Goal: Check status

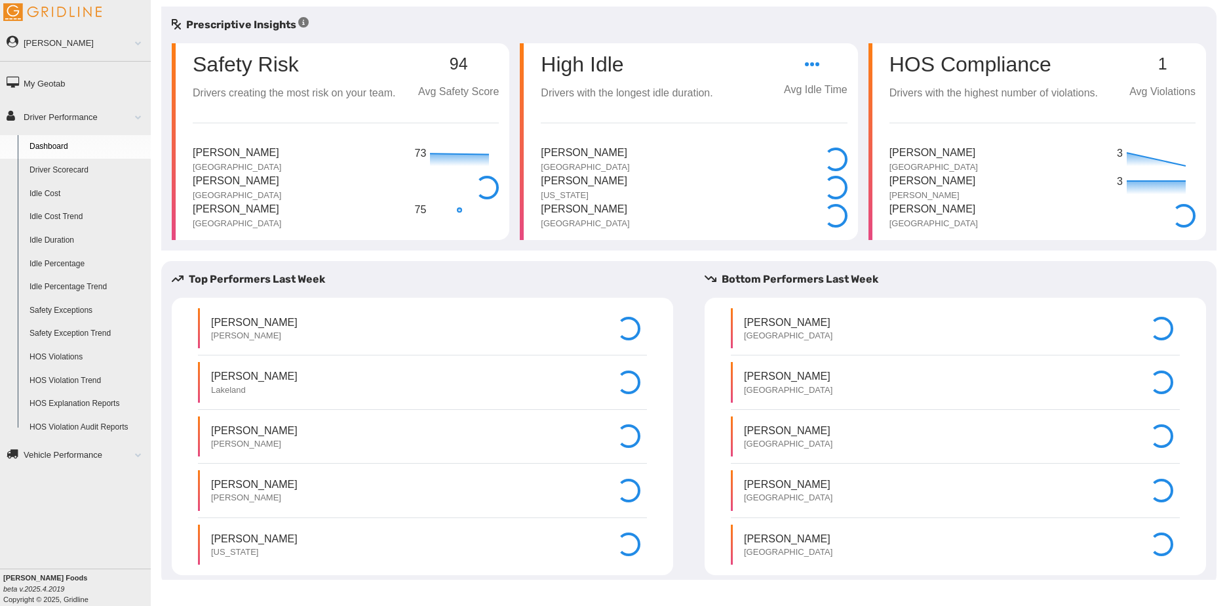
click at [62, 169] on link "Driver Scorecard" at bounding box center [87, 171] width 127 height 24
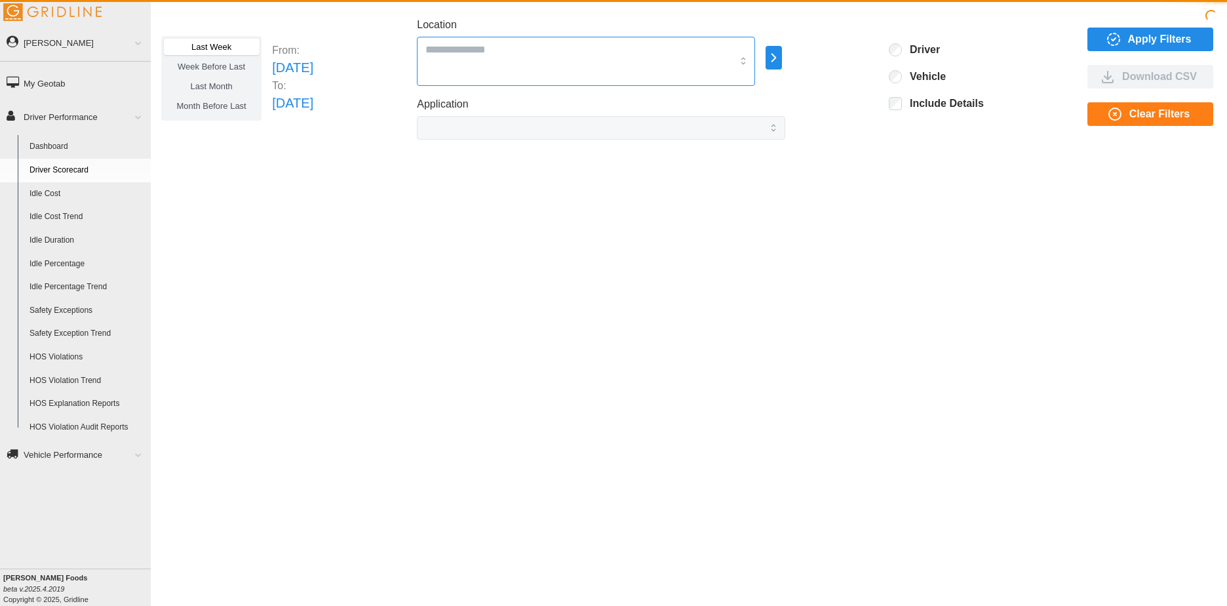
click at [506, 60] on div at bounding box center [586, 61] width 338 height 49
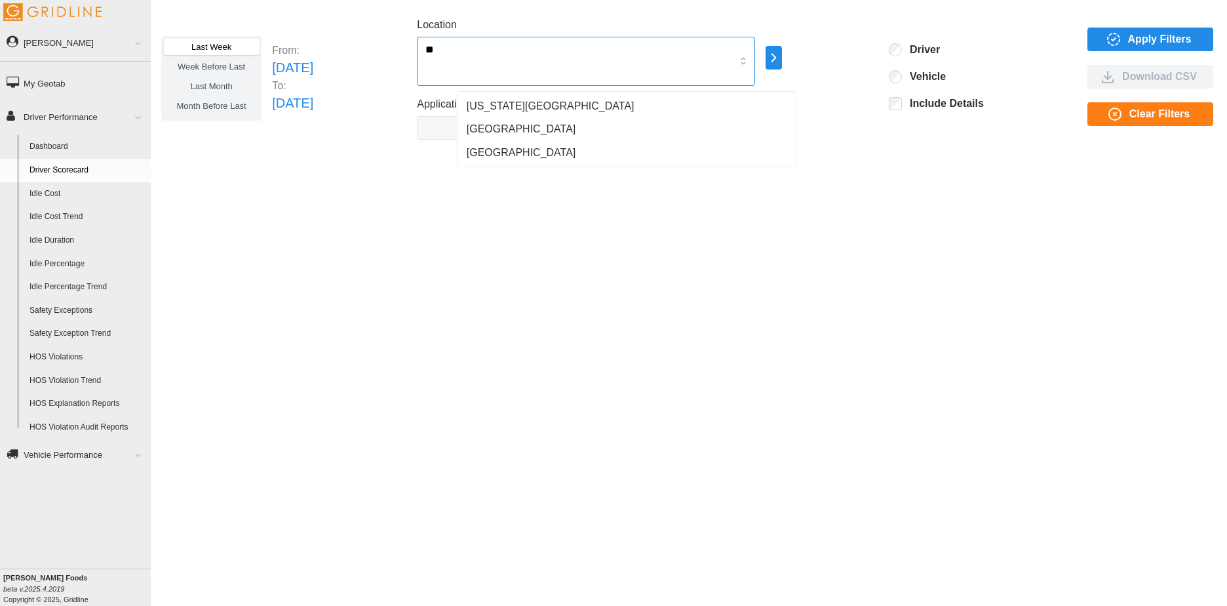
type input "***"
click at [509, 106] on span "[GEOGRAPHIC_DATA]" at bounding box center [521, 106] width 109 height 16
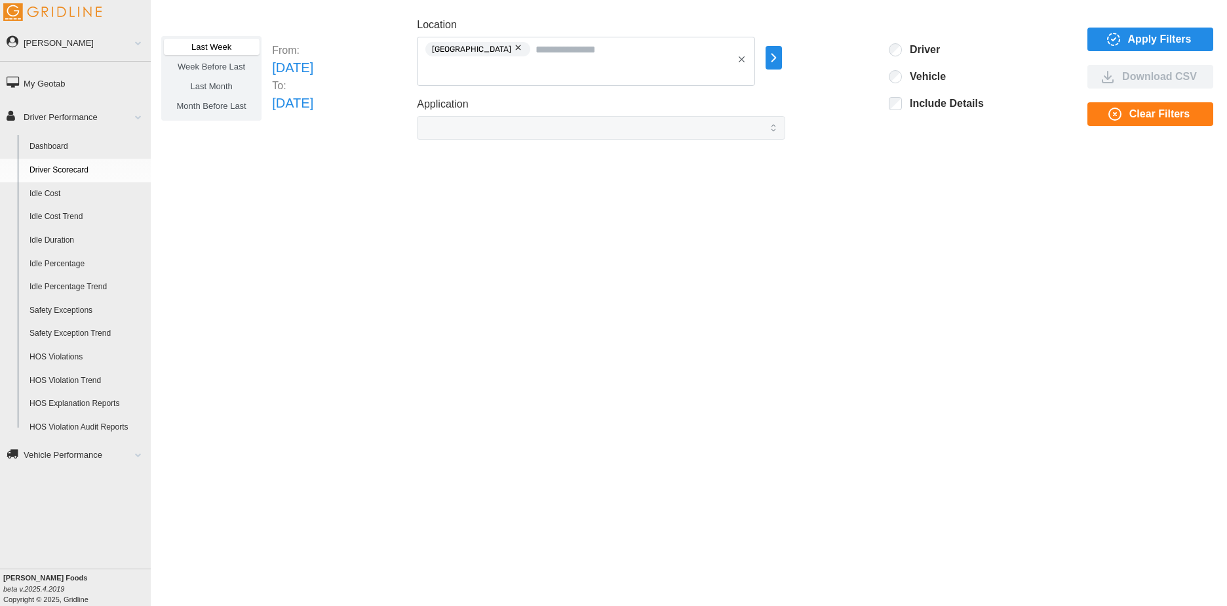
click at [218, 84] on span "Last Month" at bounding box center [211, 86] width 42 height 10
click at [1142, 34] on span "Apply Filters" at bounding box center [1160, 39] width 64 height 22
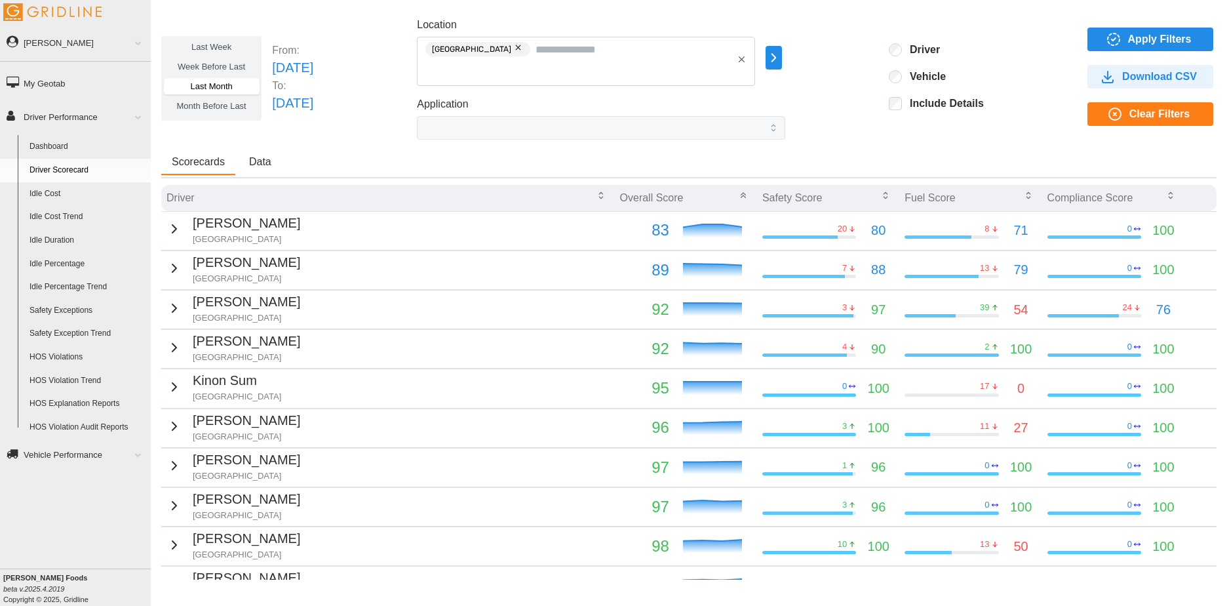
click at [325, 266] on td "[PERSON_NAME] [GEOGRAPHIC_DATA]" at bounding box center [388, 269] width 454 height 39
click at [169, 269] on icon "button" at bounding box center [174, 268] width 16 height 16
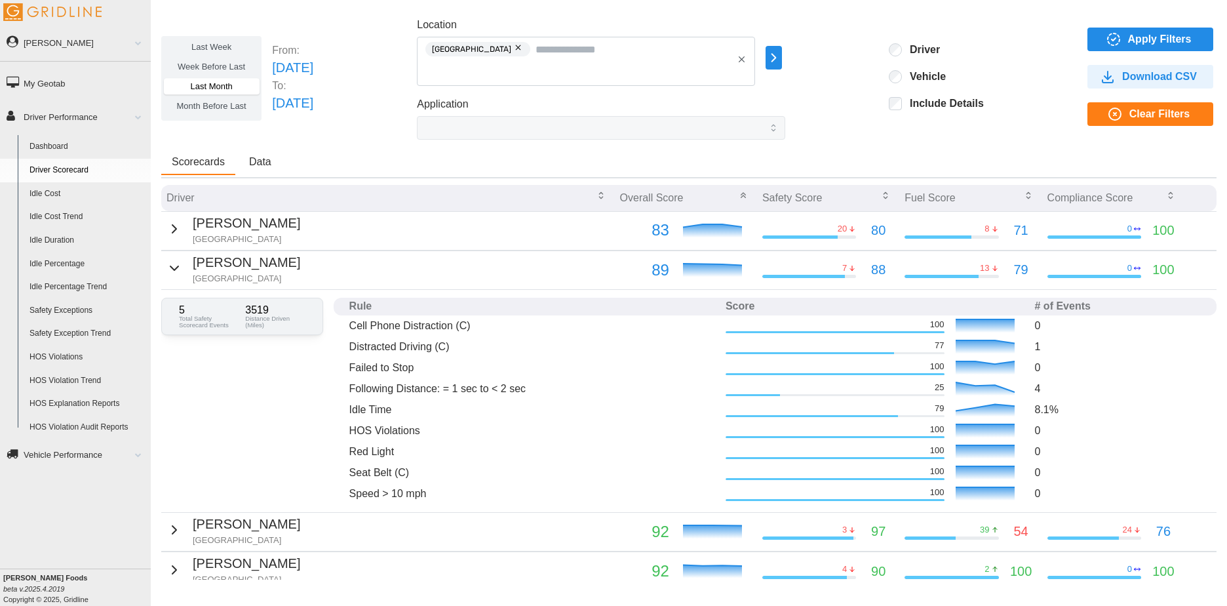
click at [223, 106] on span "Month Before Last" at bounding box center [211, 106] width 69 height 10
click at [1155, 37] on span "Apply Filters" at bounding box center [1160, 39] width 64 height 22
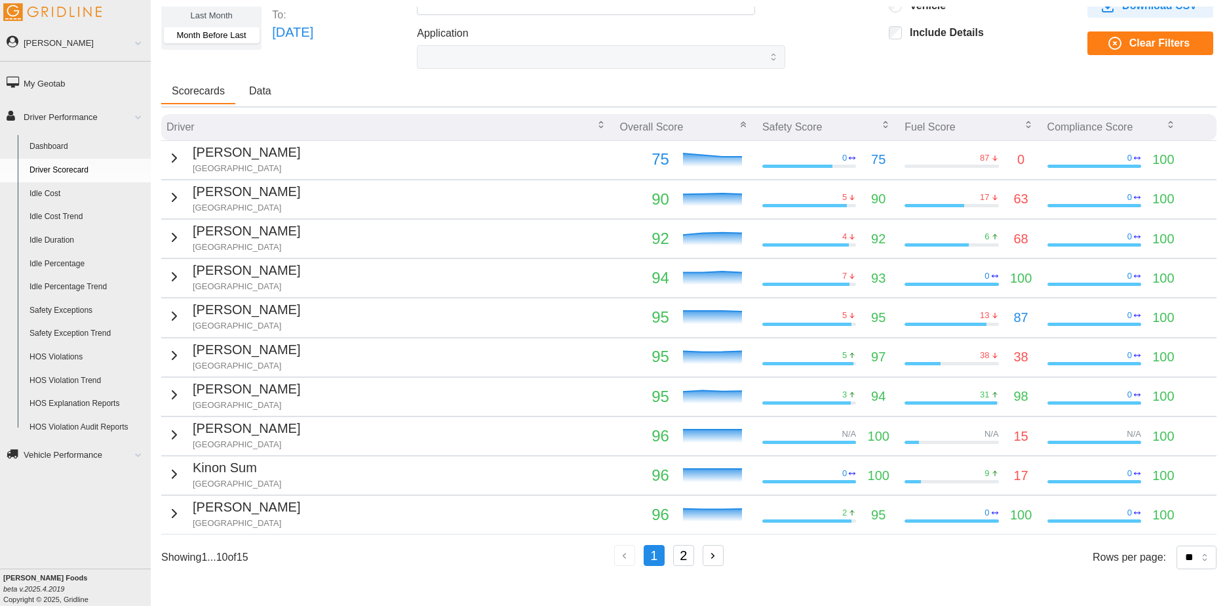
scroll to position [71, 0]
click at [688, 554] on button "2" at bounding box center [683, 555] width 21 height 21
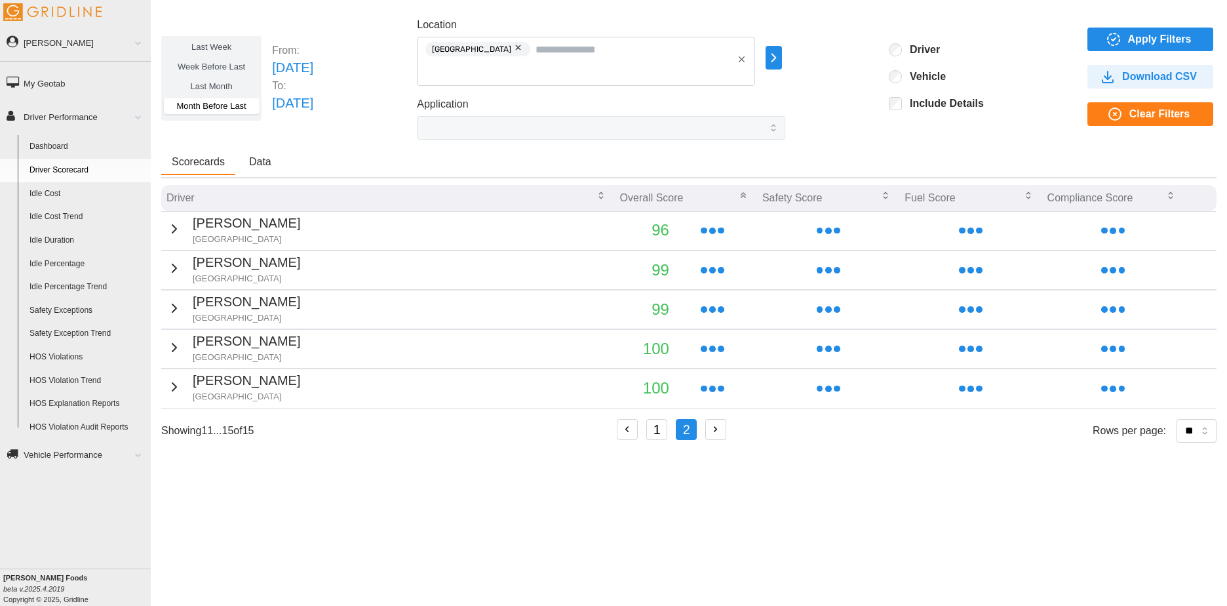
scroll to position [0, 0]
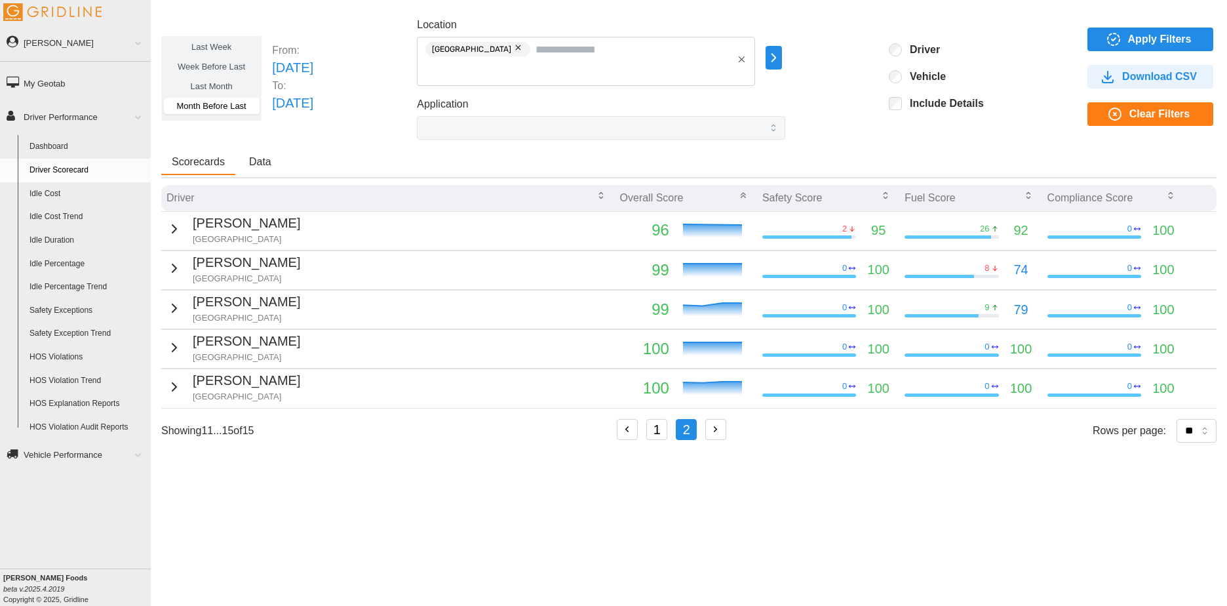
click at [174, 228] on icon "button" at bounding box center [174, 229] width 16 height 16
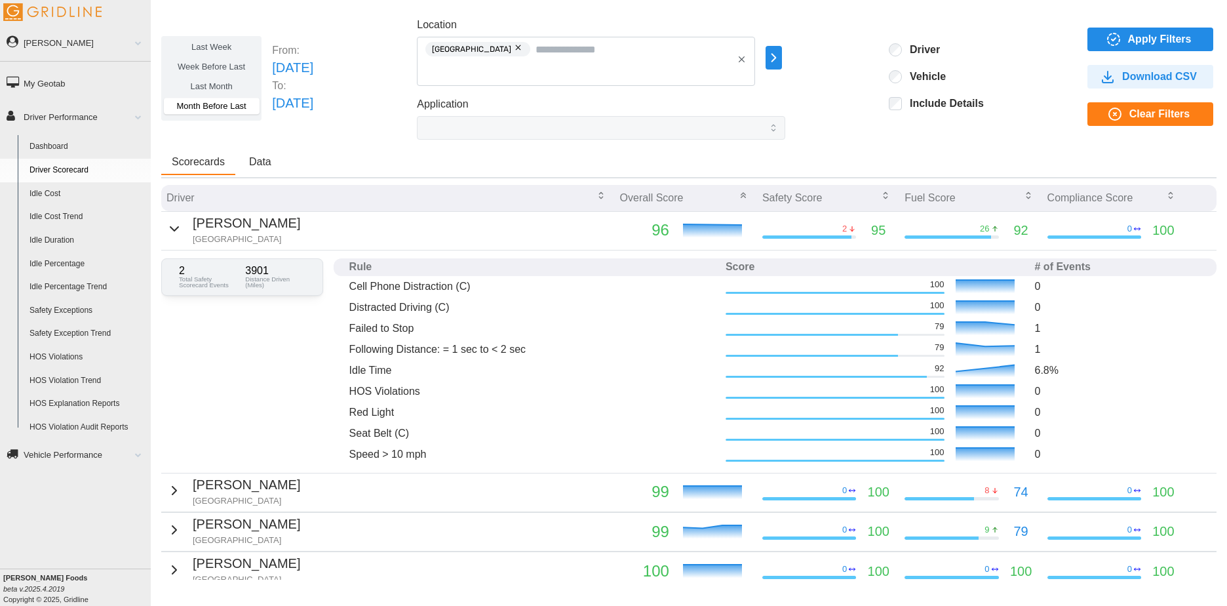
click at [225, 44] on span "Last Week" at bounding box center [211, 47] width 40 height 10
click at [223, 64] on span "Week Before Last" at bounding box center [212, 67] width 68 height 10
click at [221, 82] on span "Last Month" at bounding box center [211, 86] width 42 height 10
click at [1128, 39] on span "Apply Filters" at bounding box center [1160, 39] width 64 height 22
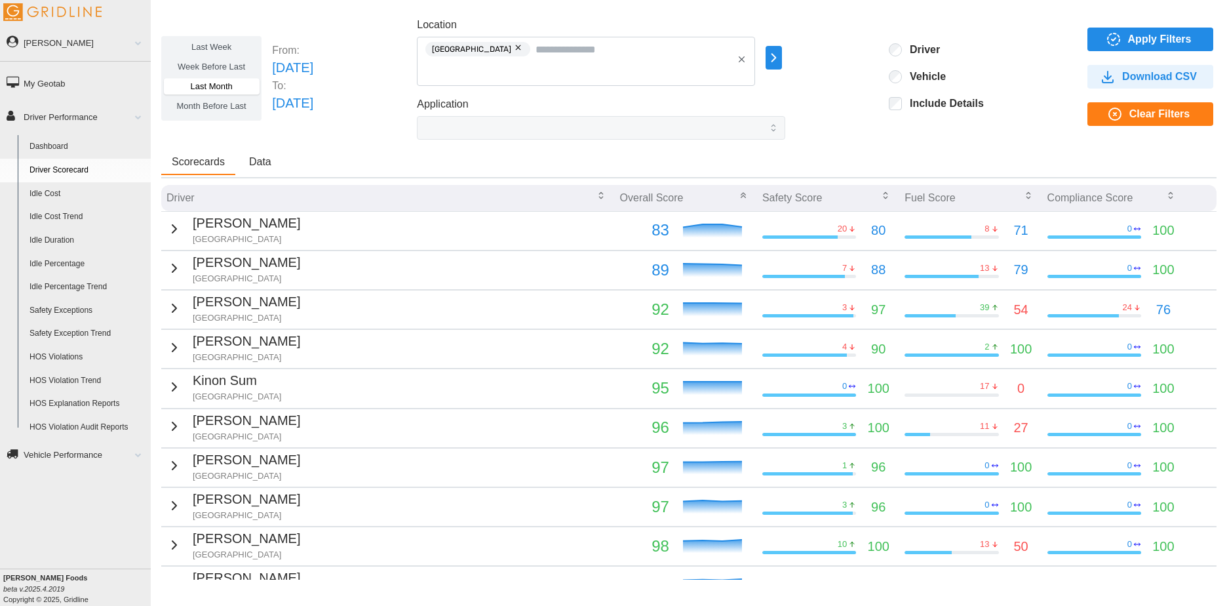
click at [313, 68] on p "Fri Aug 01 2025" at bounding box center [292, 68] width 41 height 20
click at [288, 50] on p "From:" at bounding box center [292, 50] width 41 height 15
click at [175, 267] on icon "button" at bounding box center [174, 268] width 16 height 16
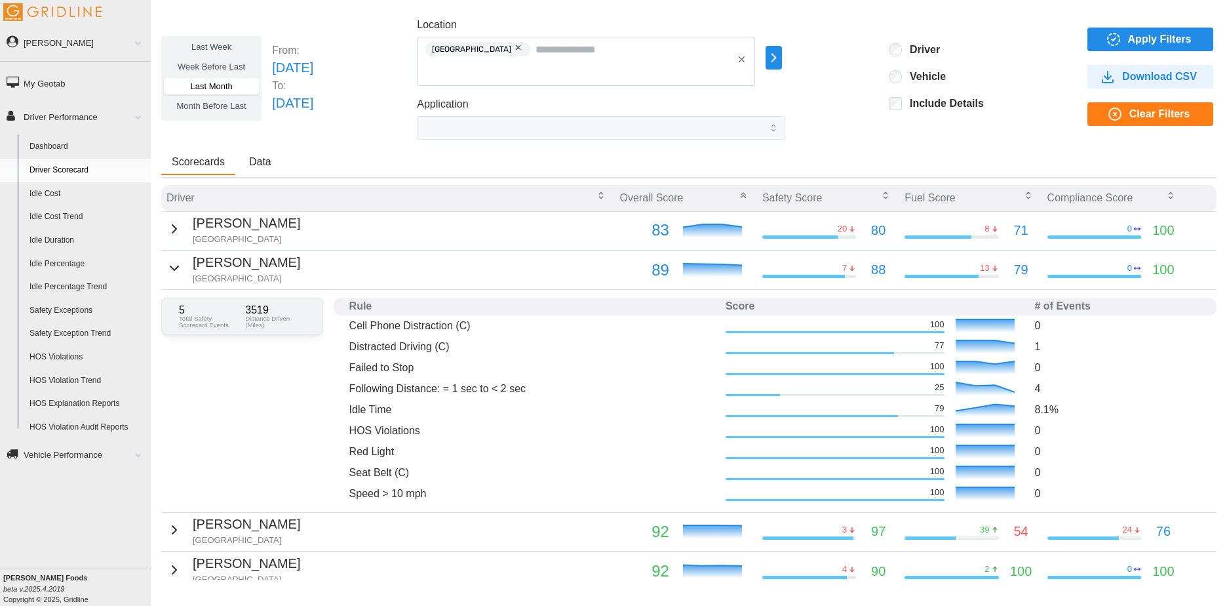
scroll to position [66, 0]
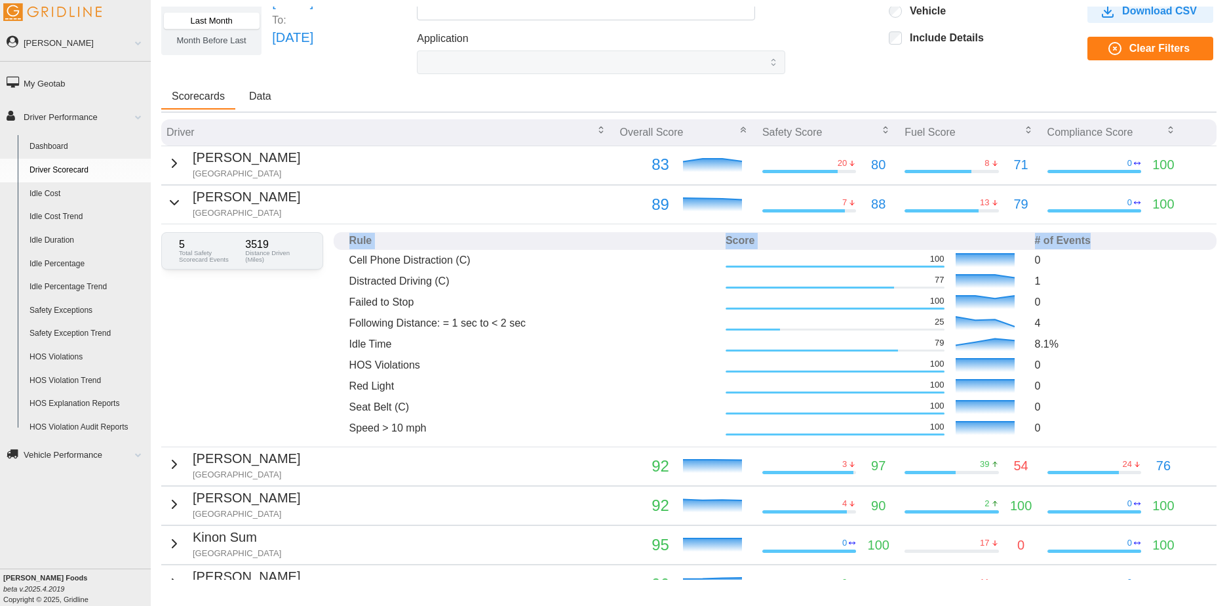
drag, startPoint x: 347, startPoint y: 241, endPoint x: 1096, endPoint y: 241, distance: 749.8
click at [1096, 241] on tr "Rule Score # of Events" at bounding box center [775, 241] width 883 height 18
click at [1096, 241] on th "# of Events" at bounding box center [1118, 241] width 176 height 18
